Goal: Information Seeking & Learning: Learn about a topic

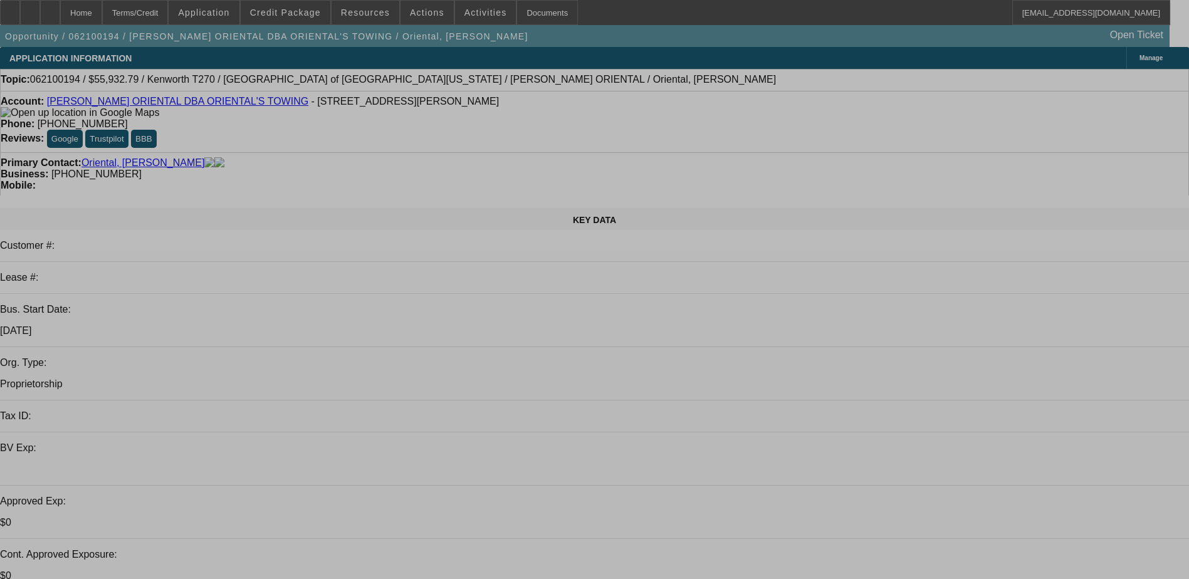
select select "0"
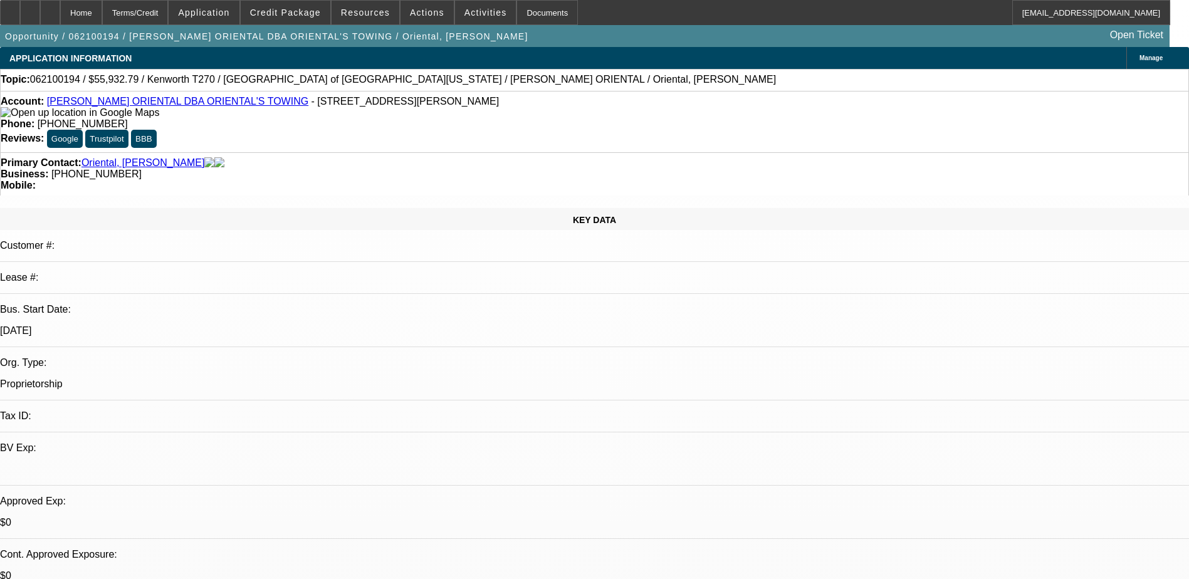
select select "0"
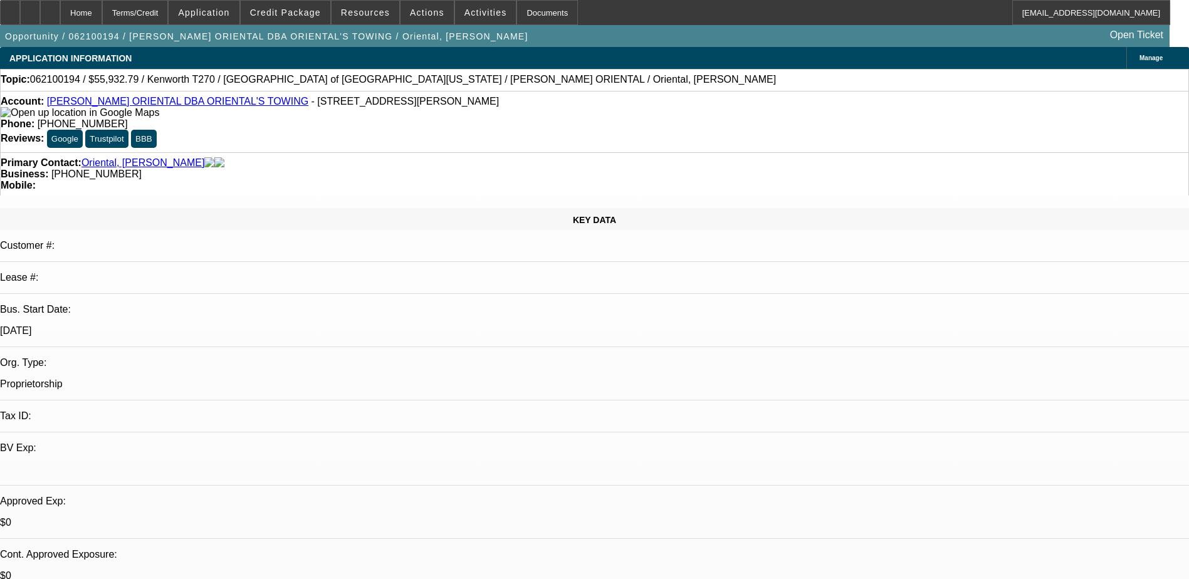
select select "0"
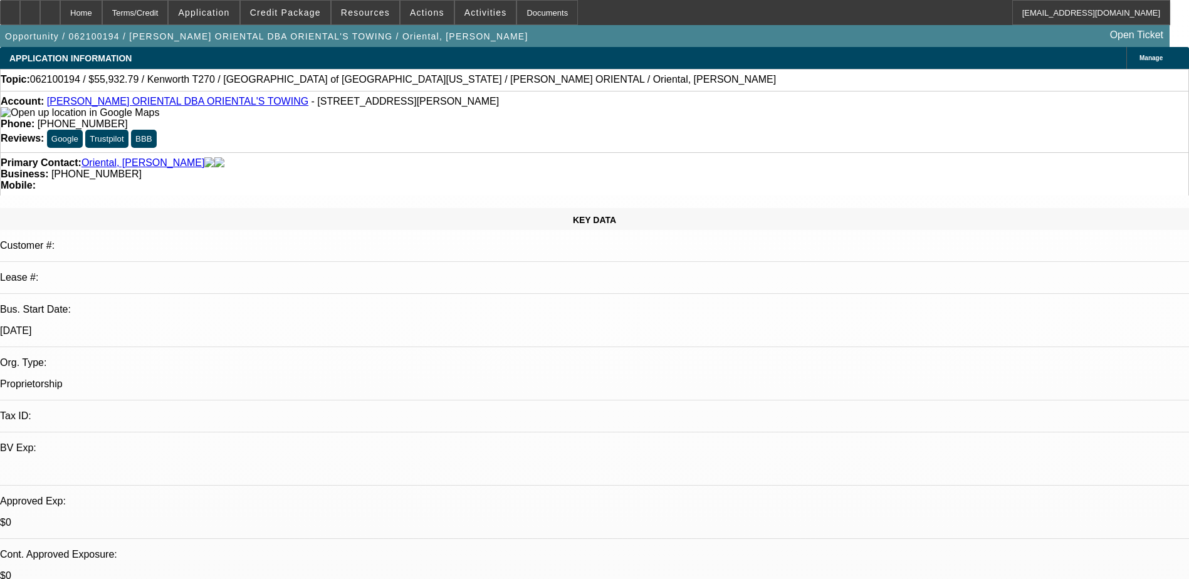
select select "1"
select select "6"
select select "1"
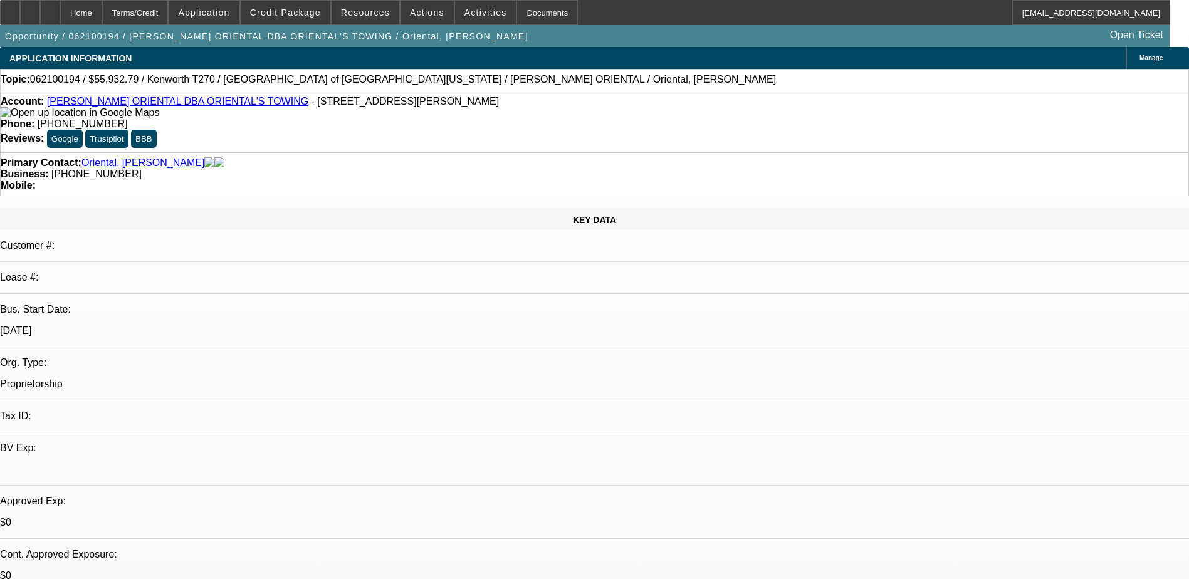
select select "6"
select select "1"
select select "6"
select select "1"
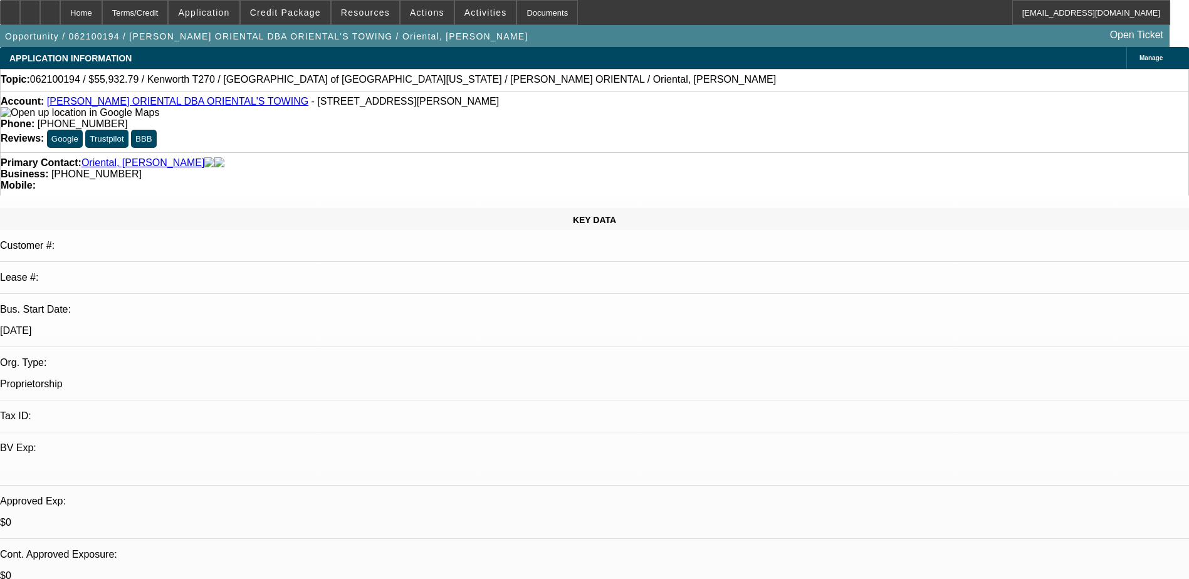
select select "1"
select select "6"
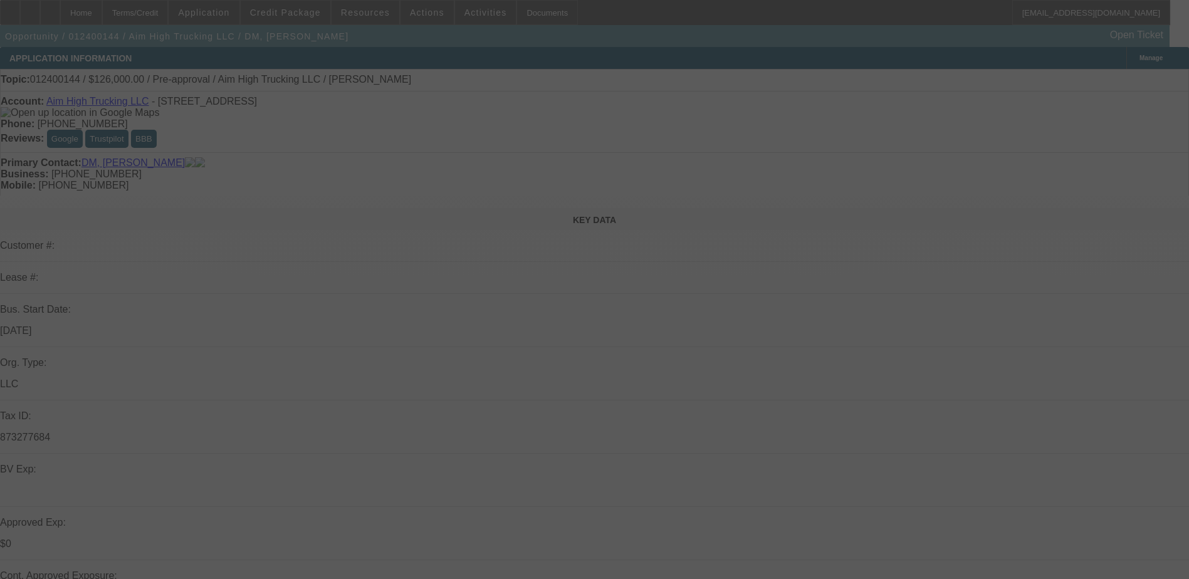
select select "0.1"
select select "2"
select select "0.1"
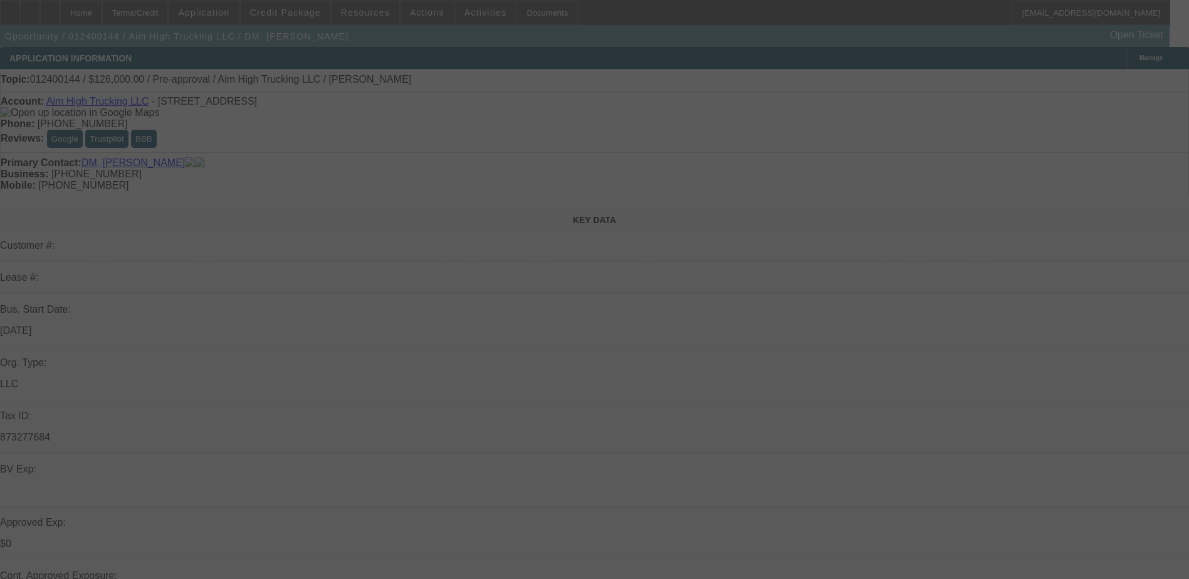
select select "0.1"
select select "2"
select select "0.1"
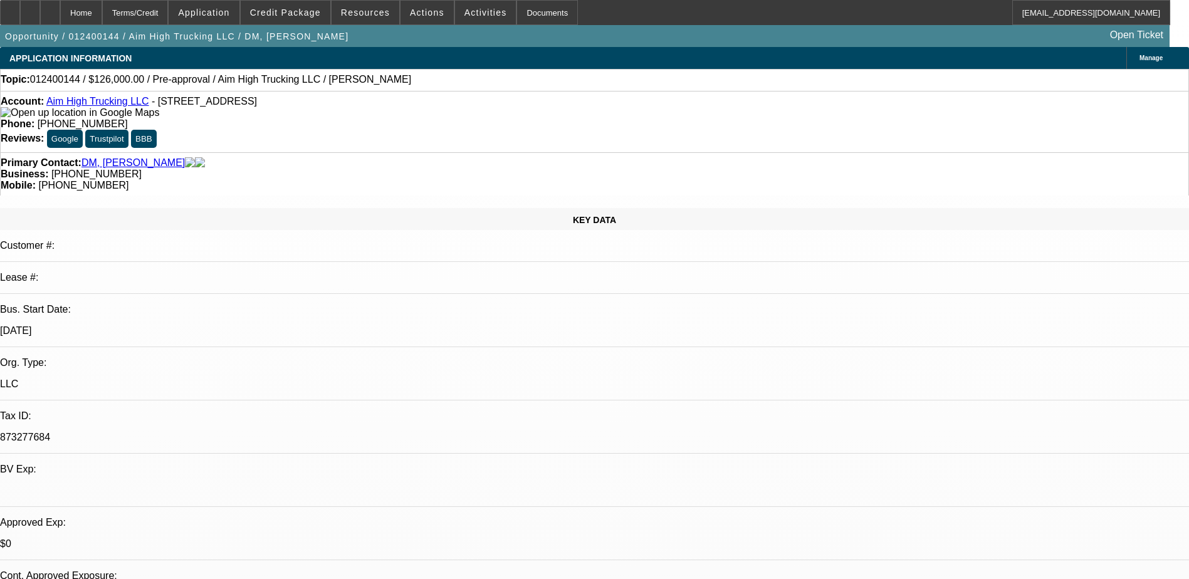
select select "1"
select select "2"
select select "4"
select select "1"
select select "2"
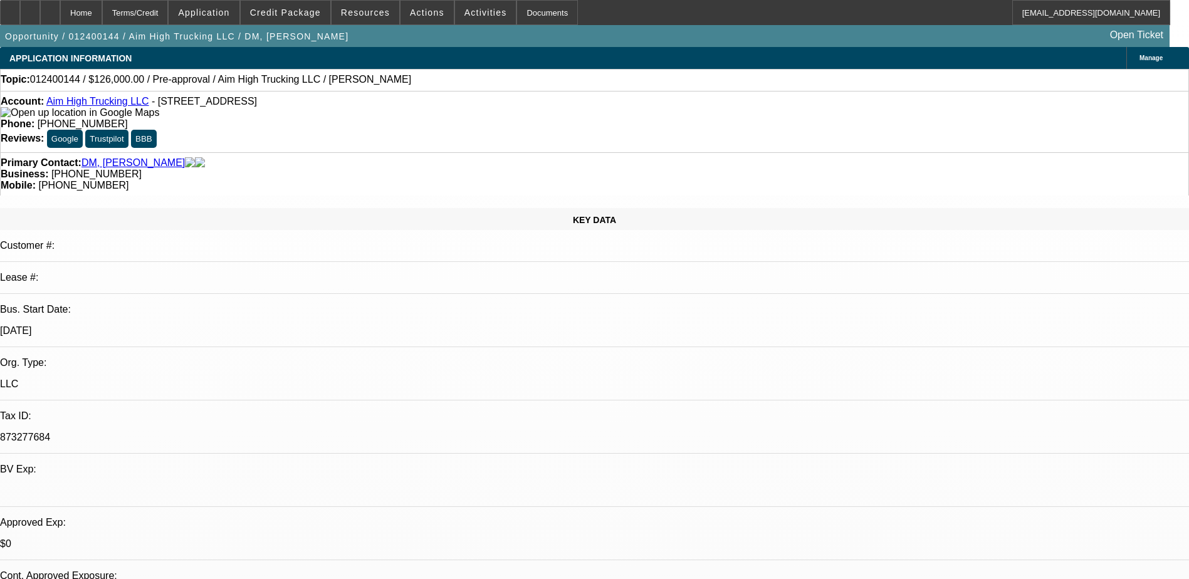
select select "4"
select select "1"
select select "2"
select select "4"
select select "1"
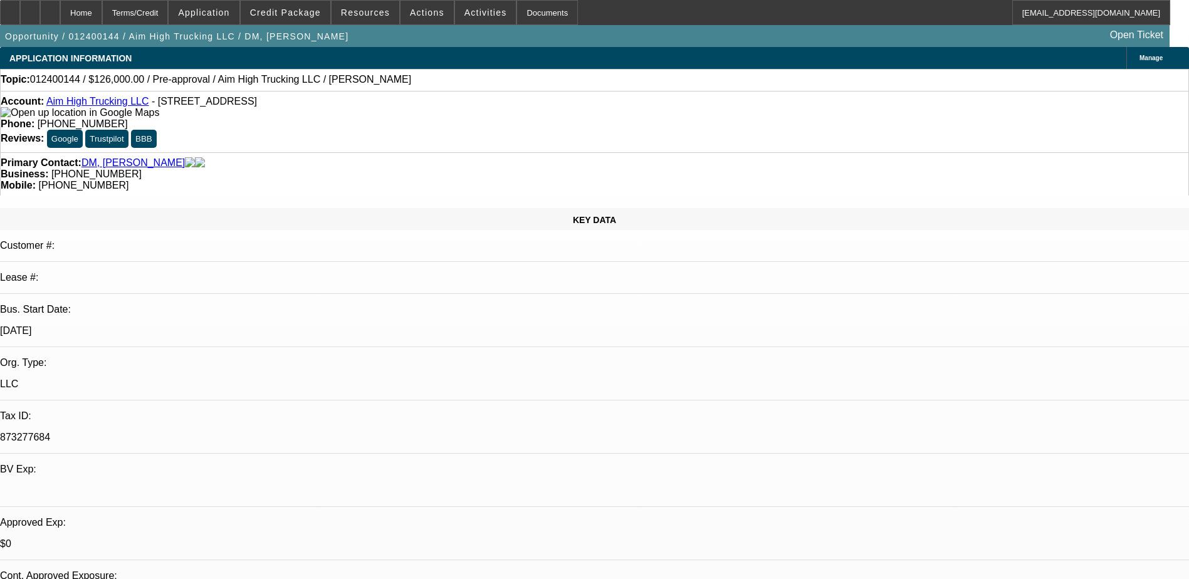
select select "2"
select select "4"
